Goal: Find specific page/section: Find specific page/section

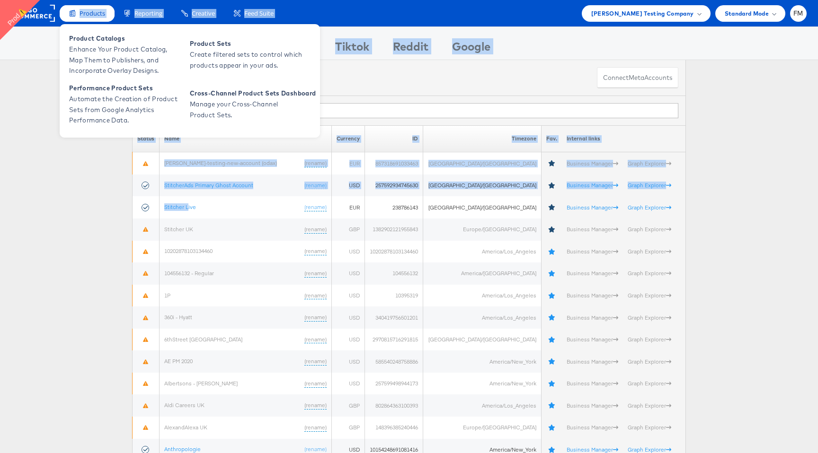
drag, startPoint x: 191, startPoint y: 211, endPoint x: 67, endPoint y: 10, distance: 235.5
click at [88, 10] on span "Products" at bounding box center [93, 13] width 26 height 9
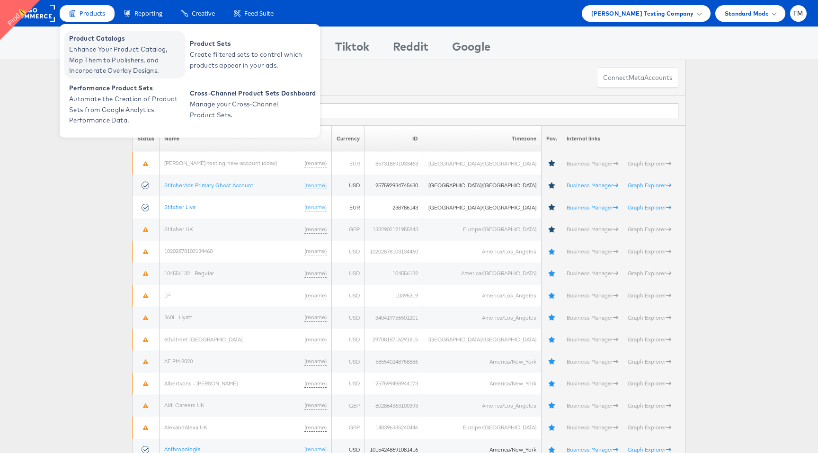
click at [114, 44] on link "Product Catalogs Enhance Your Product Catalog, Map Them to Publishers, and Inco…" at bounding box center [124, 54] width 121 height 47
